Goal: Task Accomplishment & Management: Use online tool/utility

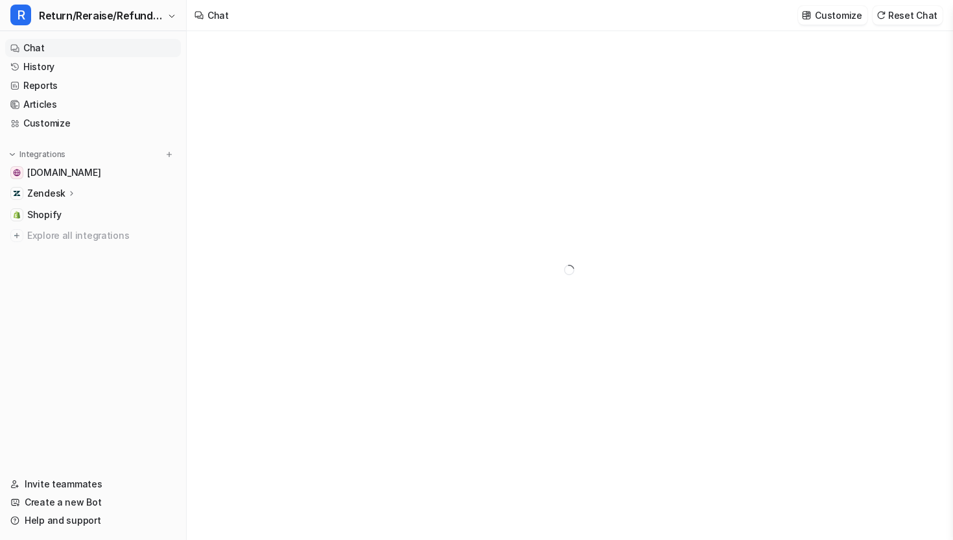
type textarea "**********"
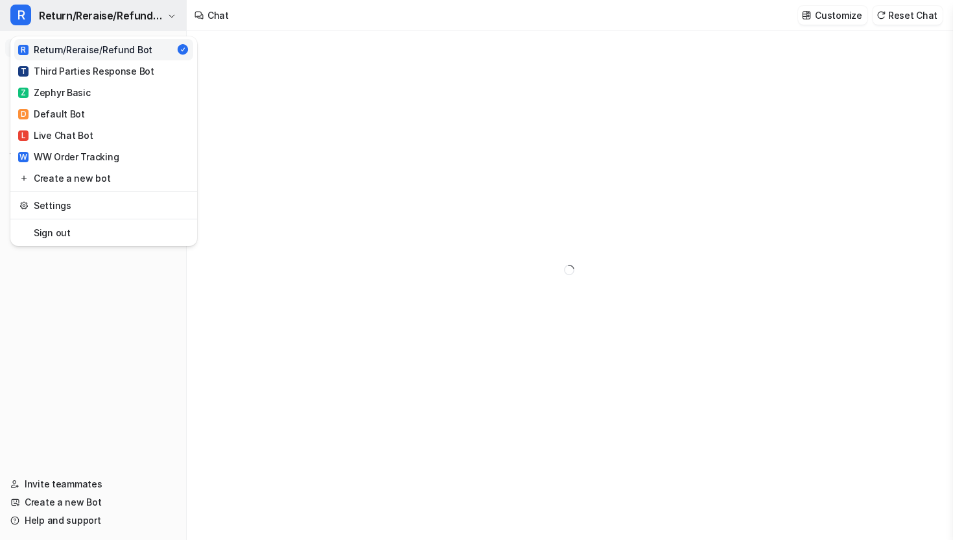
click at [136, 11] on span "Return/Reraise/Refund Bot" at bounding box center [101, 15] width 125 height 18
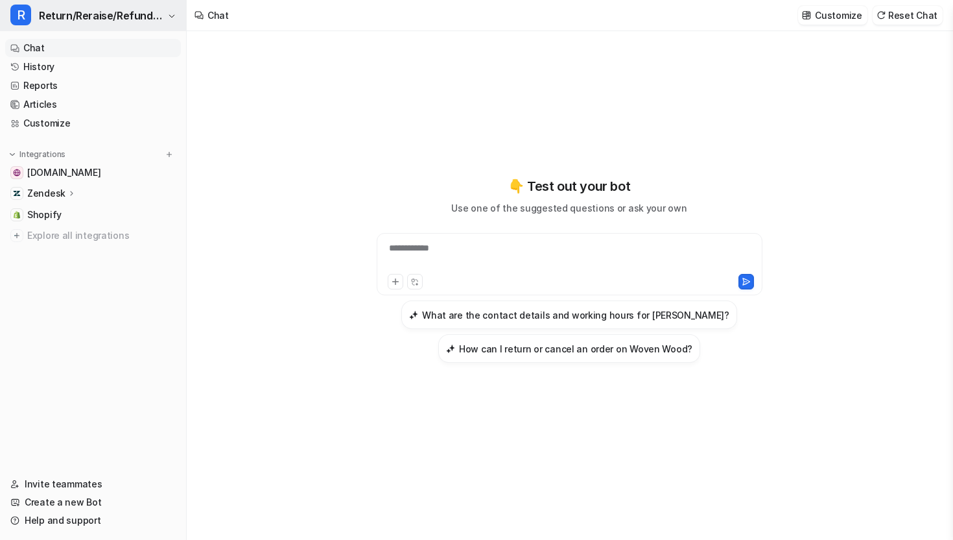
click at [156, 8] on span "Return/Reraise/Refund Bot" at bounding box center [101, 15] width 125 height 18
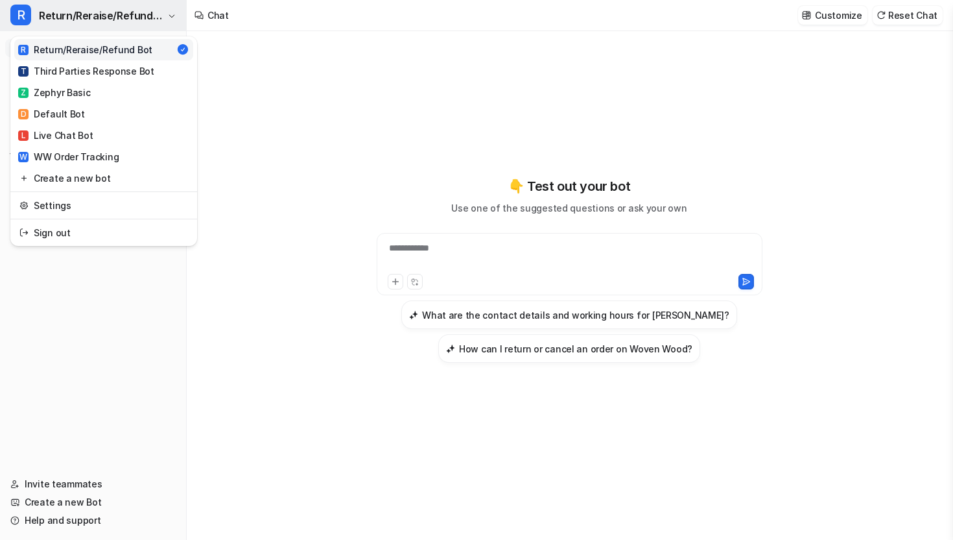
click at [156, 8] on span "Return/Reraise/Refund Bot" at bounding box center [101, 15] width 125 height 18
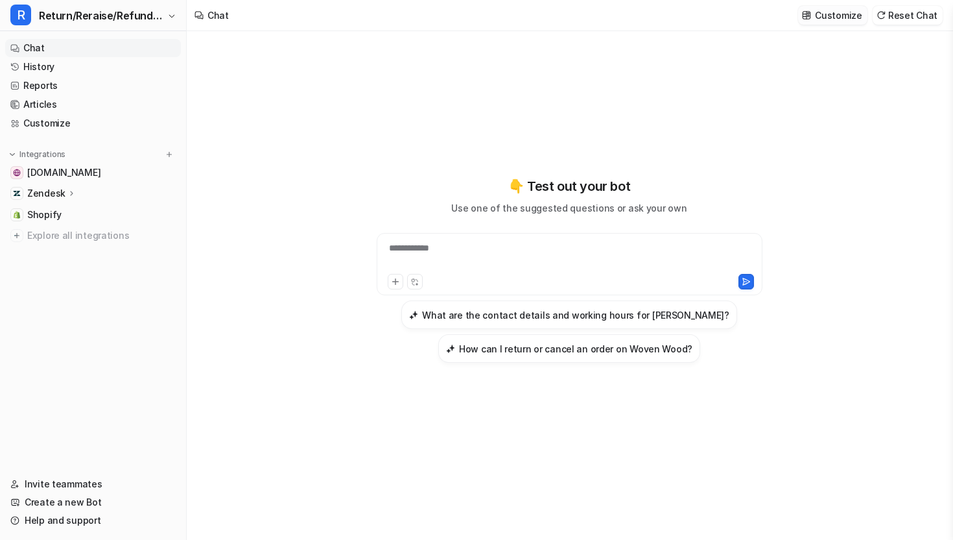
click at [848, 17] on p "Customize" at bounding box center [838, 15] width 47 height 14
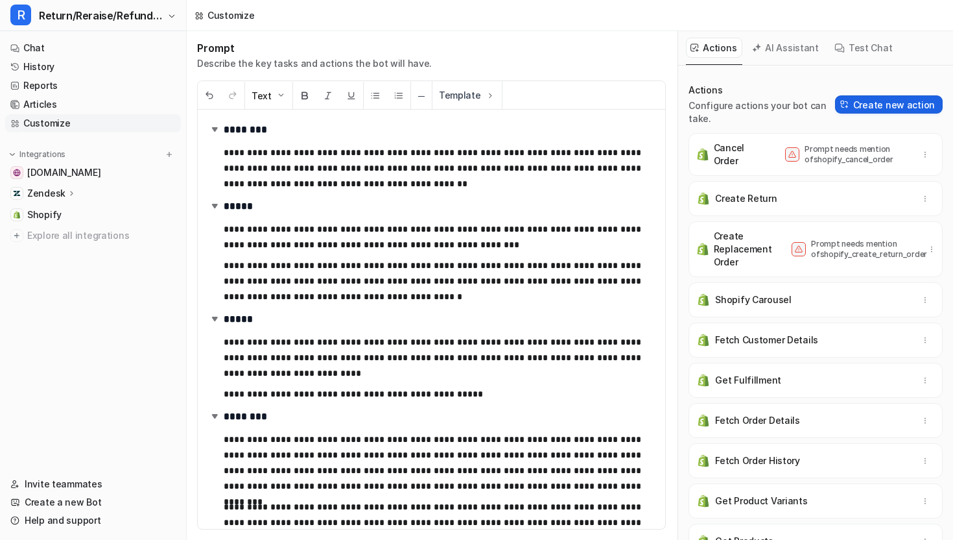
click at [850, 100] on img at bounding box center [845, 104] width 9 height 9
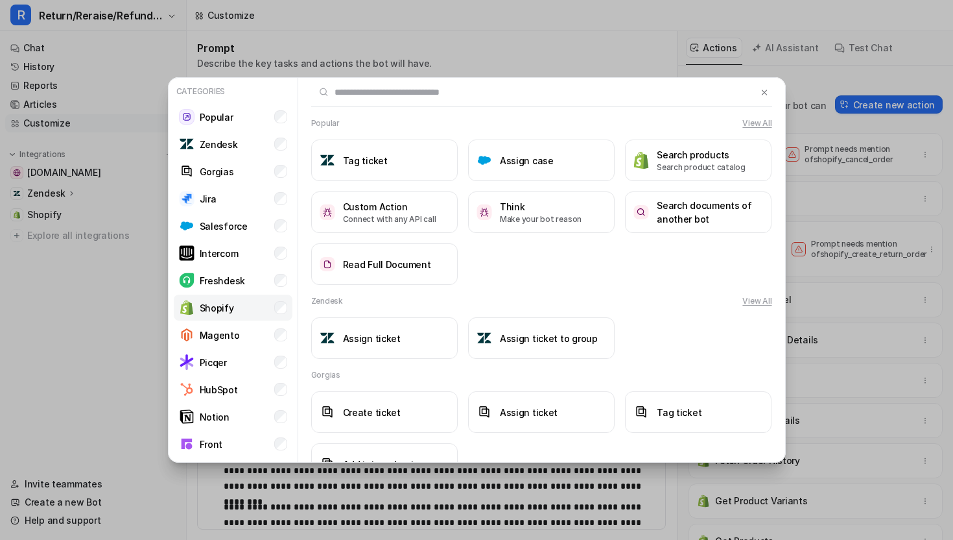
click at [246, 301] on li "Shopify" at bounding box center [233, 307] width 119 height 26
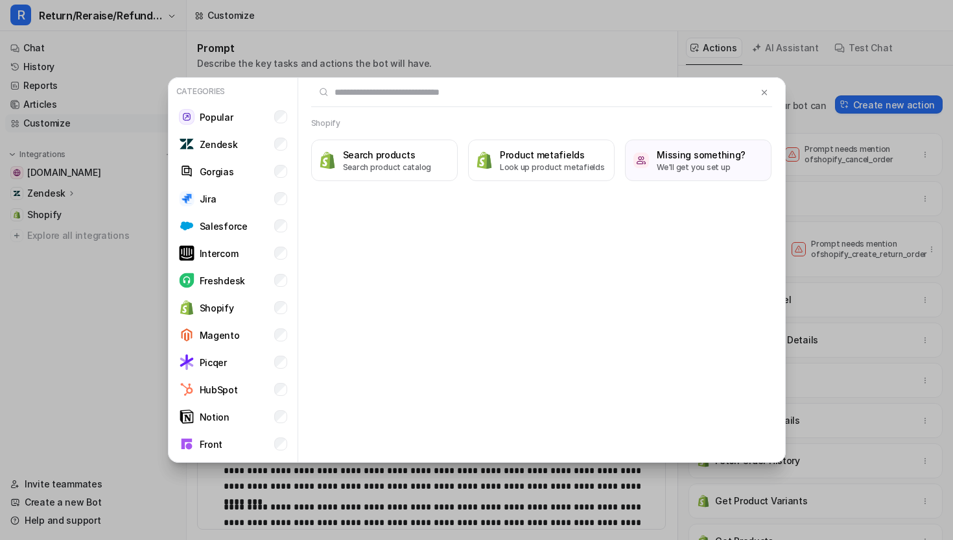
click at [399, 97] on input "text" at bounding box center [534, 92] width 446 height 29
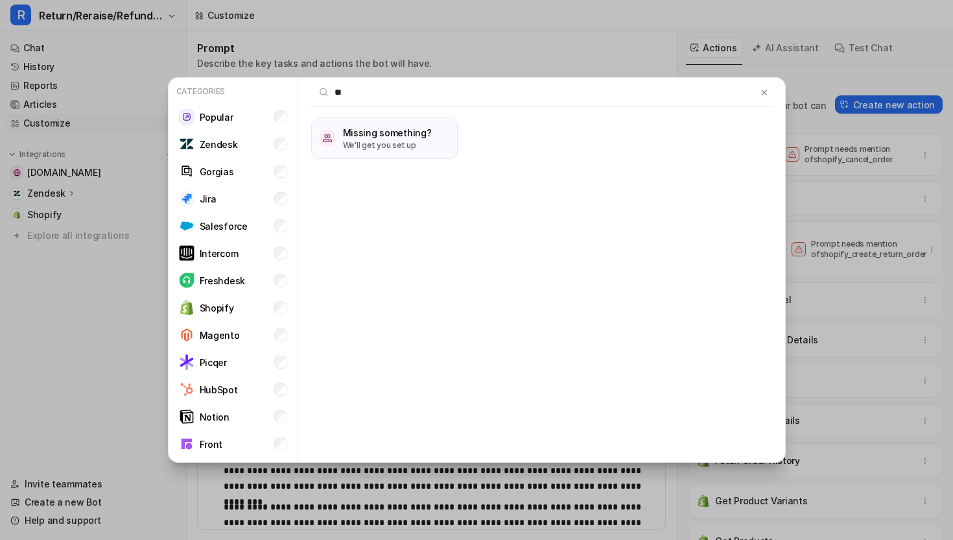
type input "*"
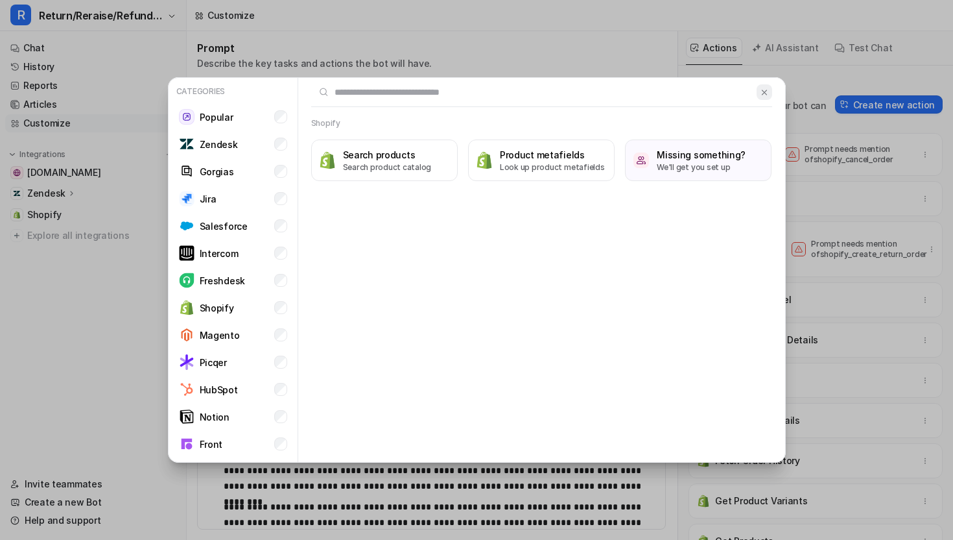
click at [765, 97] on button at bounding box center [764, 92] width 15 height 16
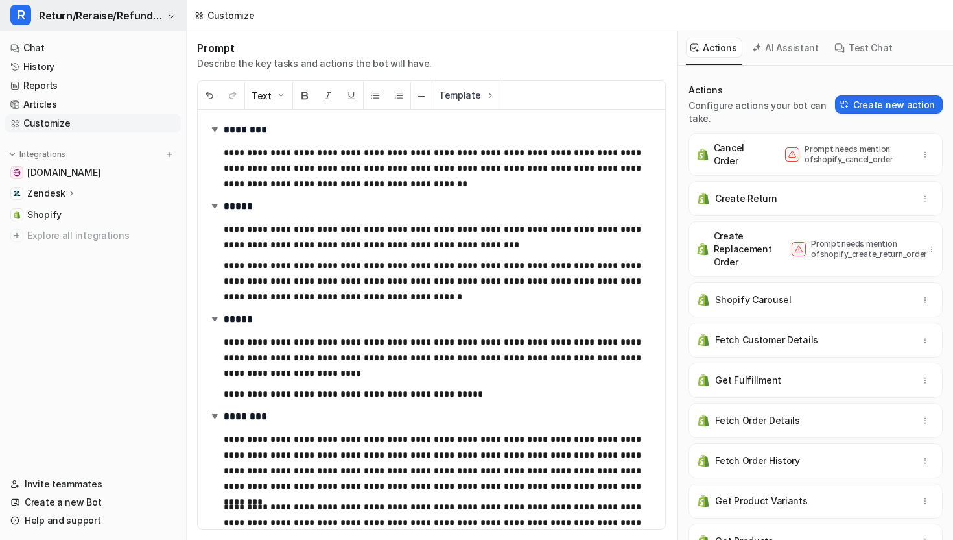
click at [137, 7] on span "Return/Reraise/Refund Bot" at bounding box center [101, 15] width 125 height 18
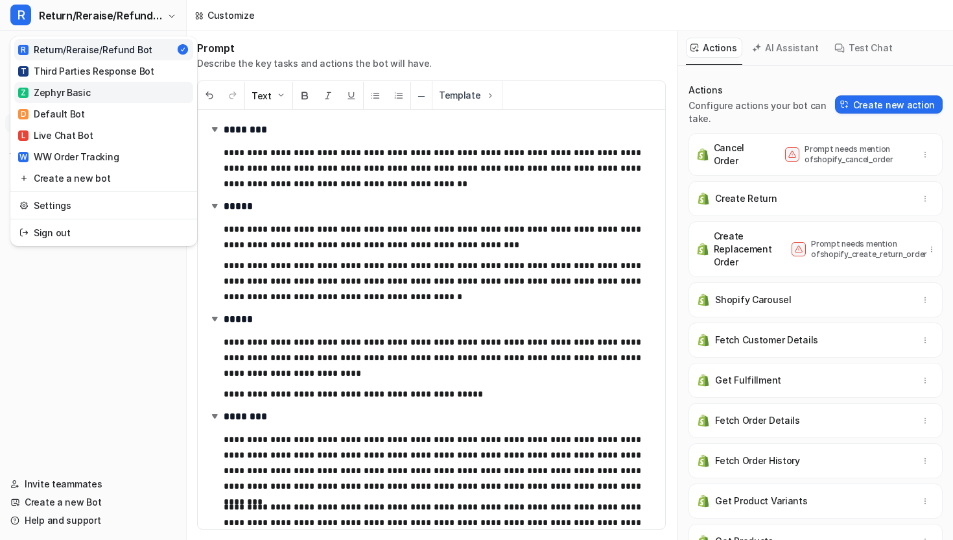
click at [102, 92] on link "Z Zephyr Basic" at bounding box center [103, 92] width 179 height 21
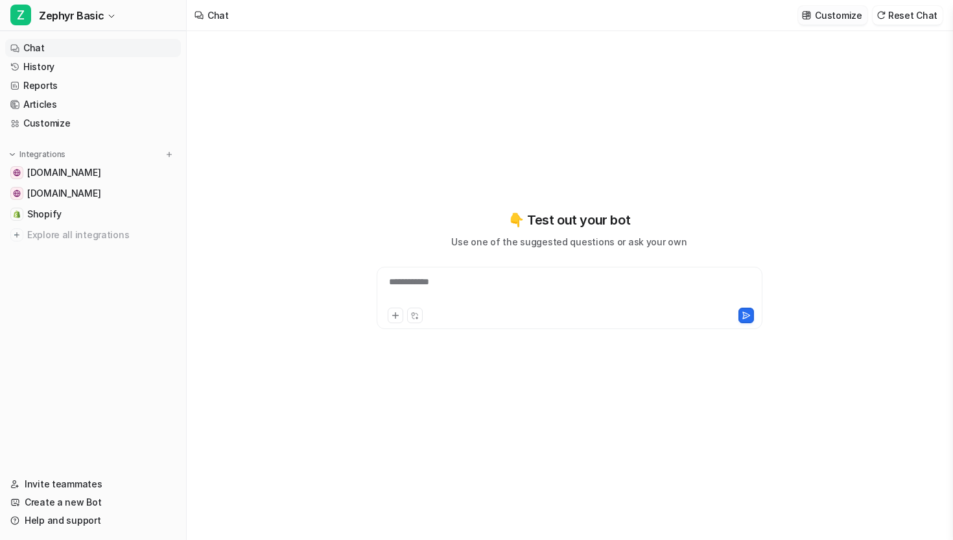
type textarea "**********"
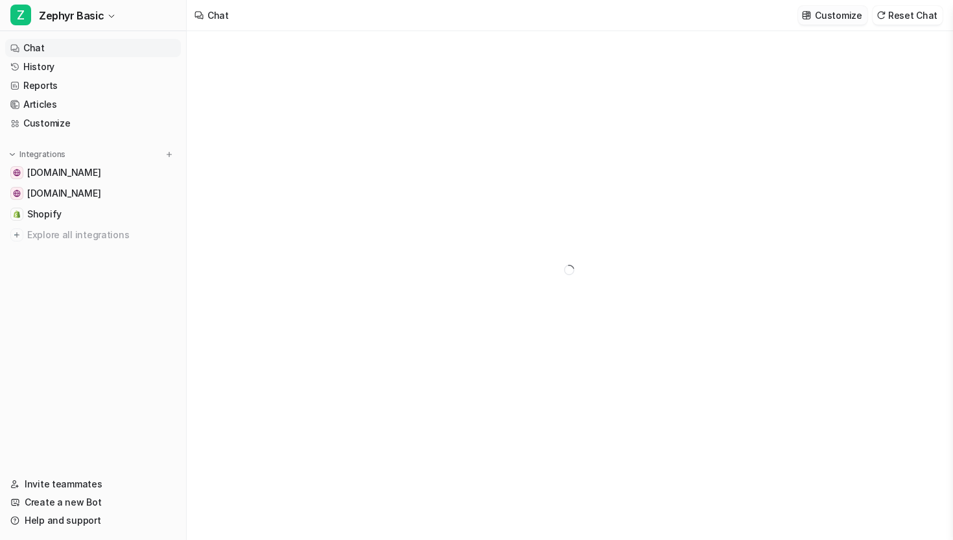
click at [839, 18] on p "Customize" at bounding box center [838, 15] width 47 height 14
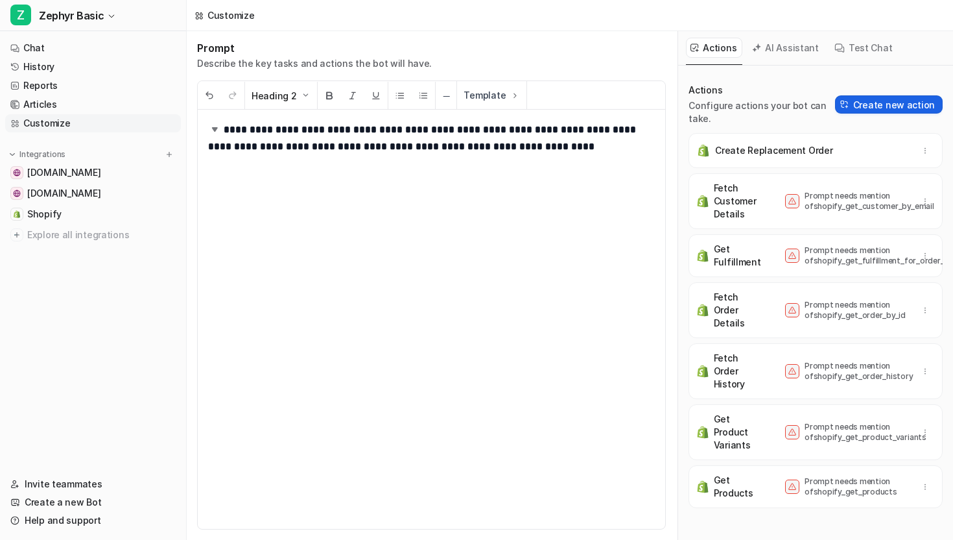
click at [881, 97] on button "Create new action" at bounding box center [889, 104] width 108 height 18
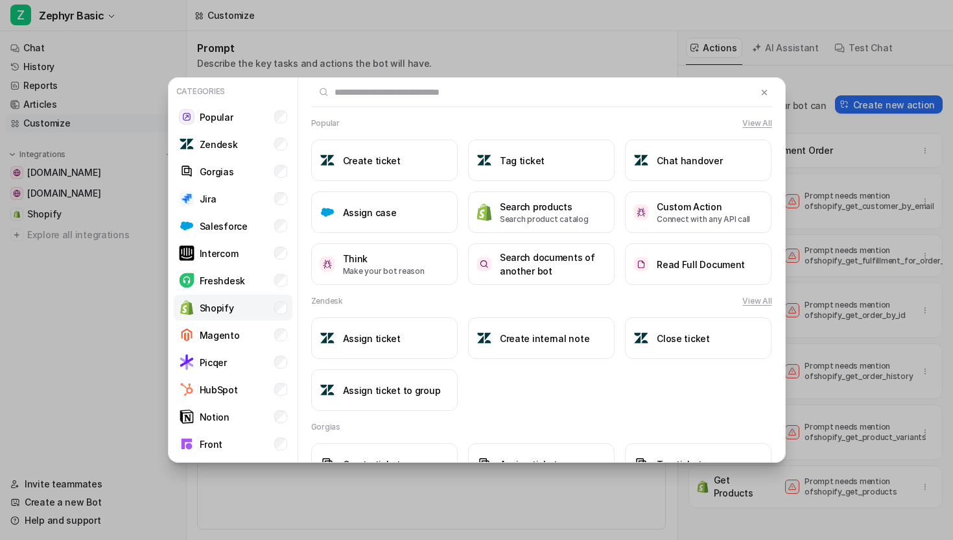
click at [263, 305] on li "Shopify" at bounding box center [233, 307] width 119 height 26
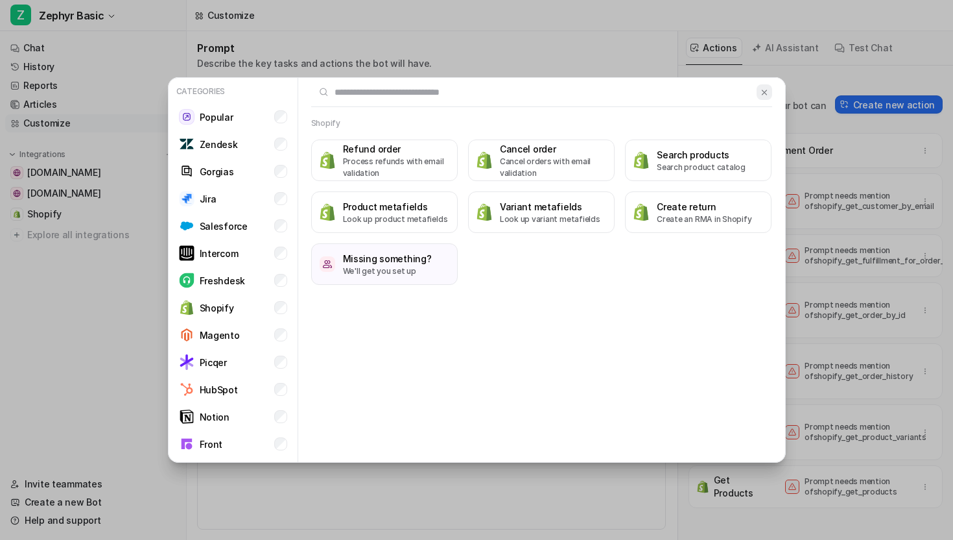
click at [761, 95] on img at bounding box center [764, 93] width 9 height 10
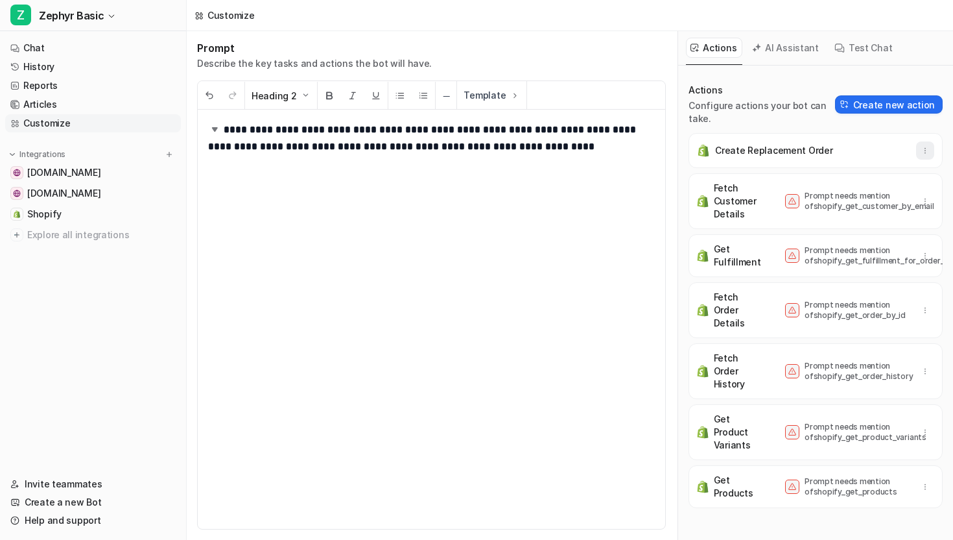
click at [922, 142] on button "button" at bounding box center [925, 150] width 18 height 18
click at [126, 15] on button "Z Zephyr Basic" at bounding box center [93, 15] width 186 height 31
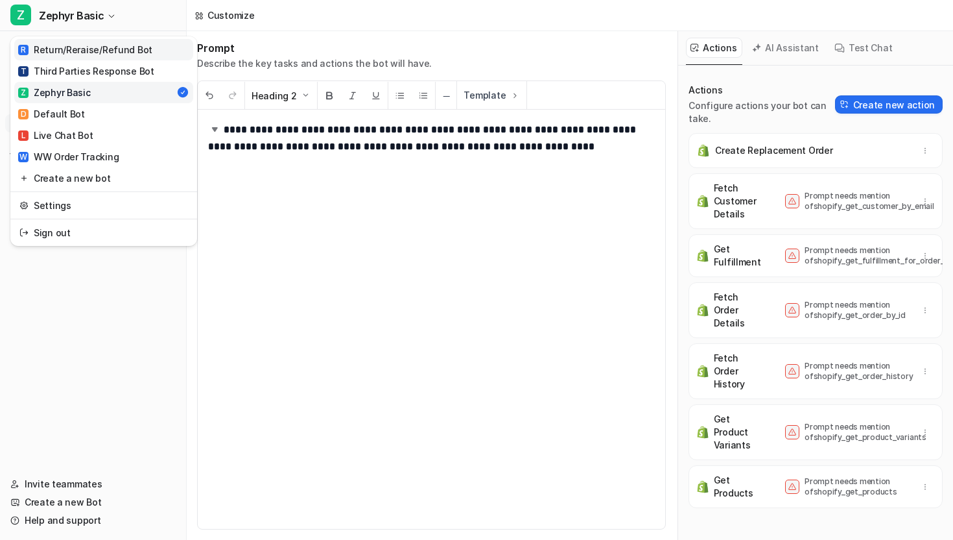
click at [108, 49] on div "R Return/Reraise/Refund Bot" at bounding box center [85, 50] width 134 height 14
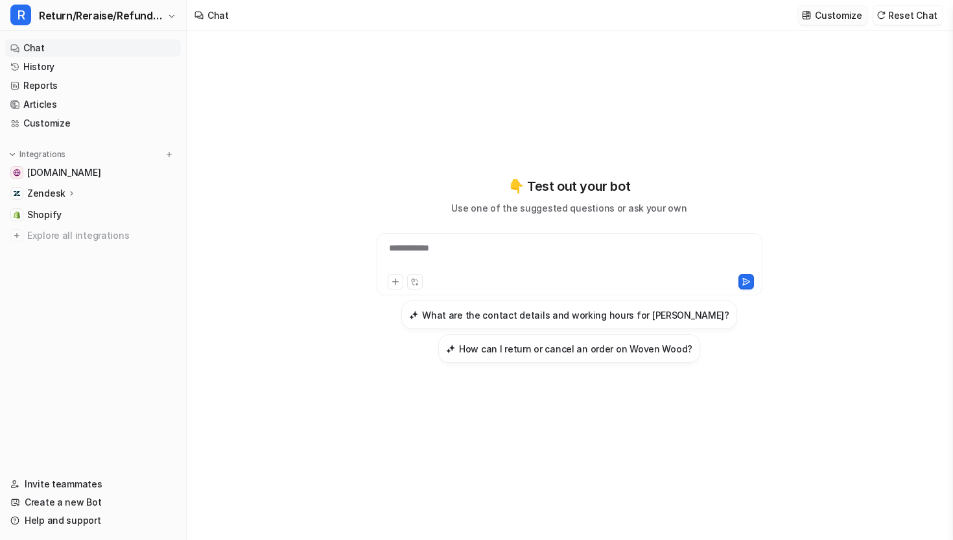
click at [848, 12] on p "Customize" at bounding box center [838, 15] width 47 height 14
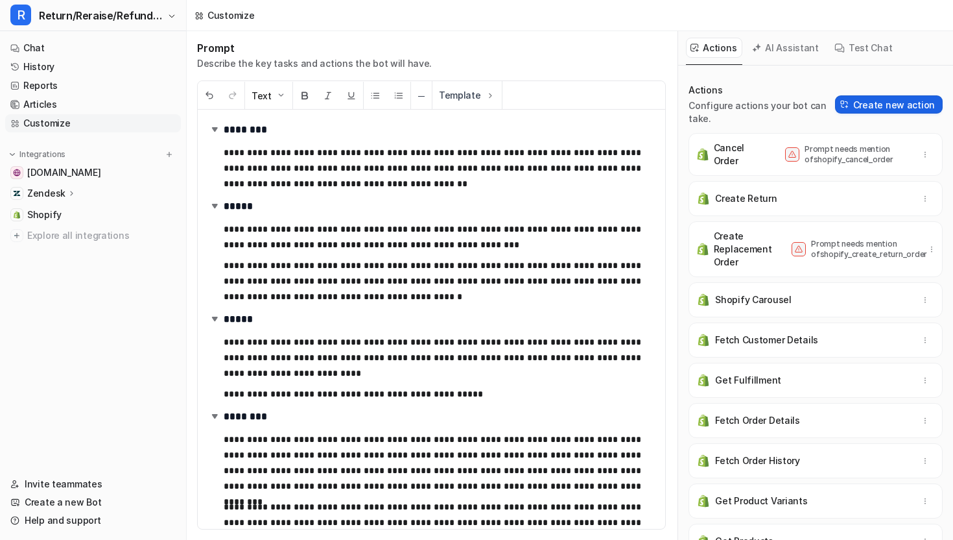
click at [881, 96] on button "Create new action" at bounding box center [889, 104] width 108 height 18
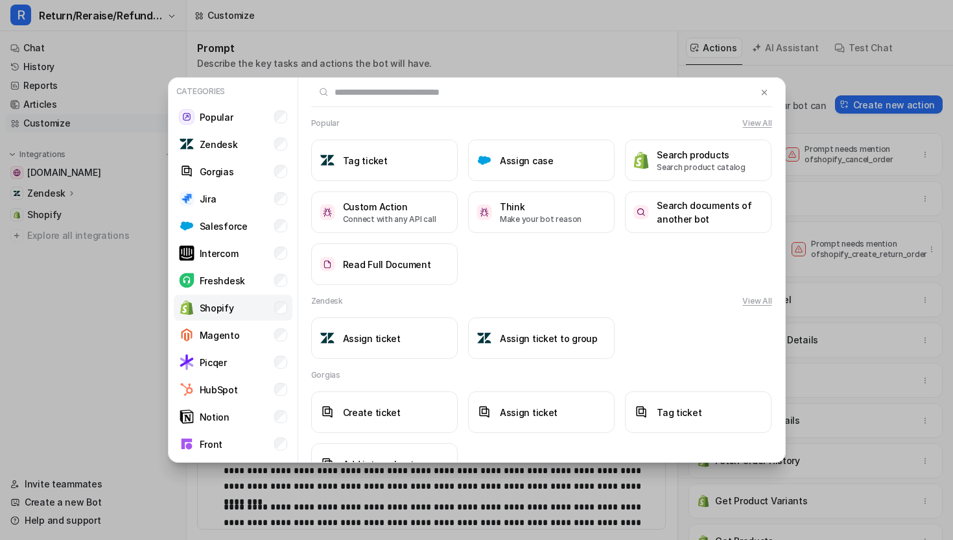
click at [255, 301] on li "Shopify" at bounding box center [233, 307] width 119 height 26
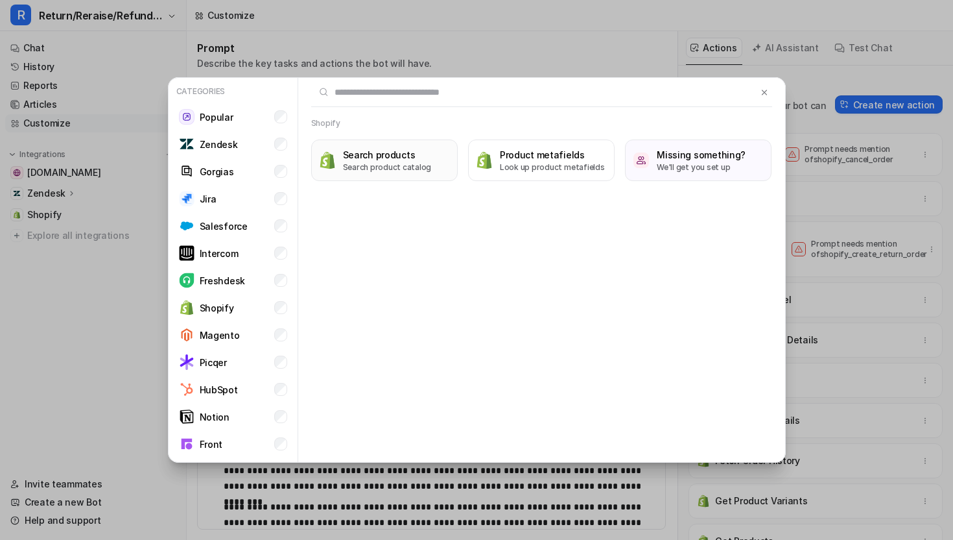
click at [400, 171] on p "Search product catalog" at bounding box center [387, 168] width 89 height 12
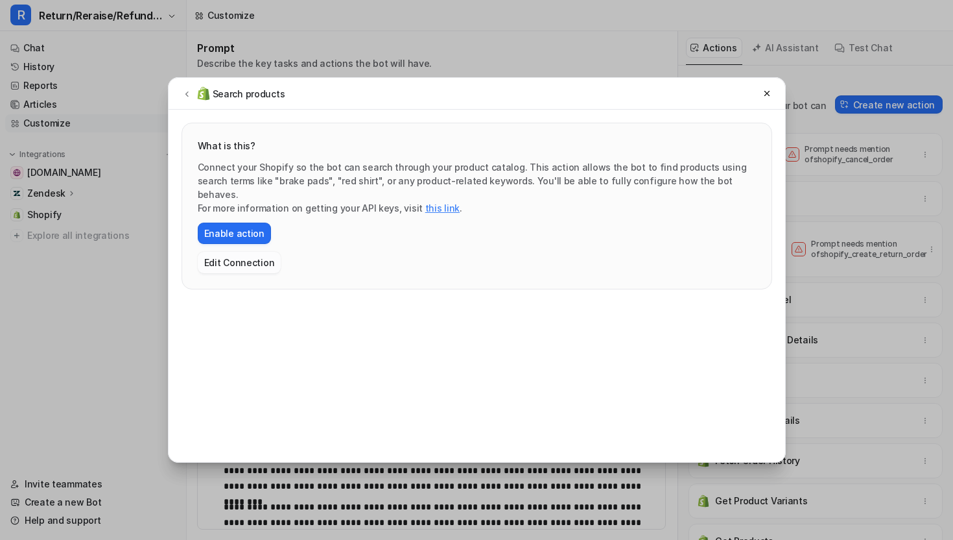
click at [250, 253] on button "Edit Connection" at bounding box center [240, 262] width 84 height 21
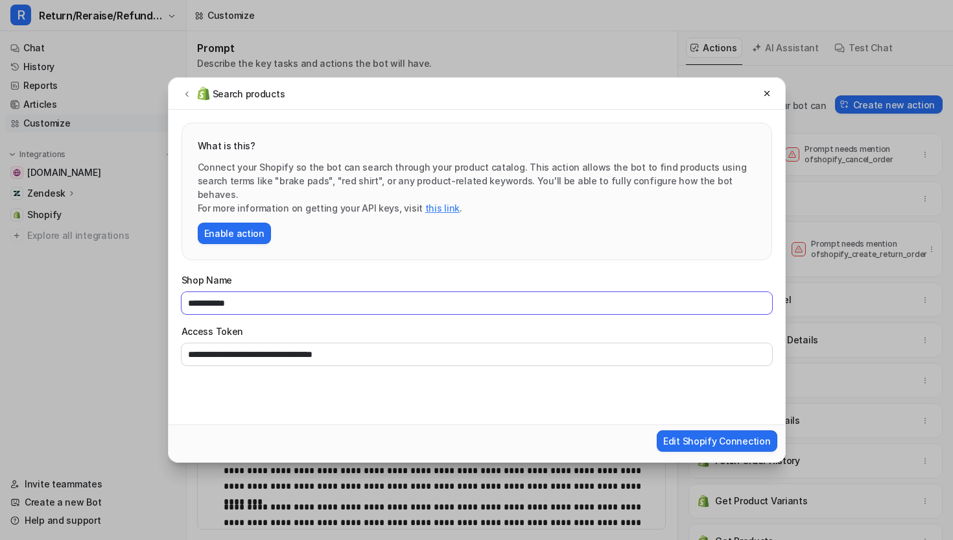
click at [311, 292] on input "**********" at bounding box center [477, 303] width 591 height 22
click at [304, 345] on input "**********" at bounding box center [477, 354] width 591 height 22
